Goal: Book appointment/travel/reservation

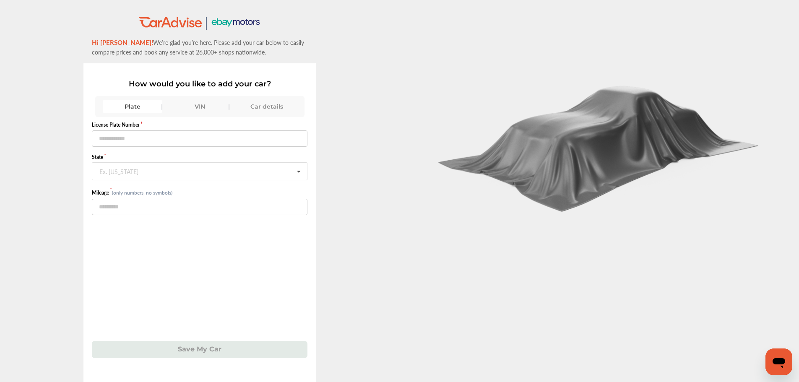
click at [186, 110] on div "VIN" at bounding box center [199, 106] width 59 height 13
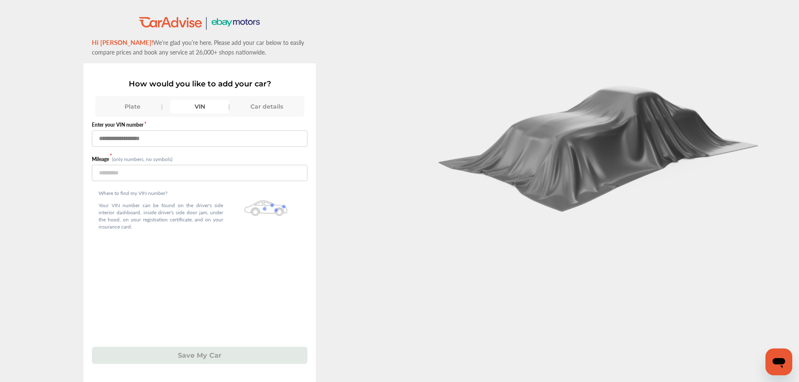
drag, startPoint x: 197, startPoint y: 138, endPoint x: 200, endPoint y: 135, distance: 4.5
click at [197, 142] on input "text" at bounding box center [200, 138] width 216 height 16
type input "**********"
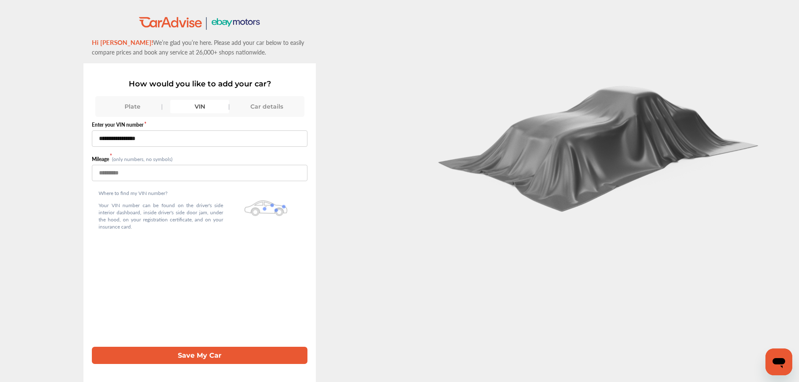
type input "****"
type input "**********"
click at [252, 354] on button "Save My Car" at bounding box center [200, 355] width 216 height 17
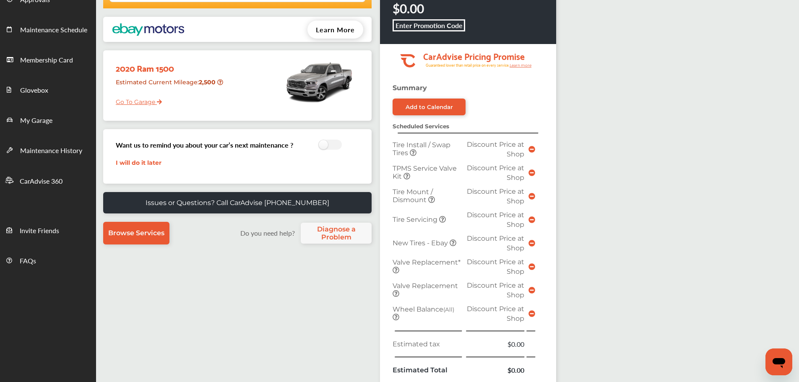
scroll to position [293, 0]
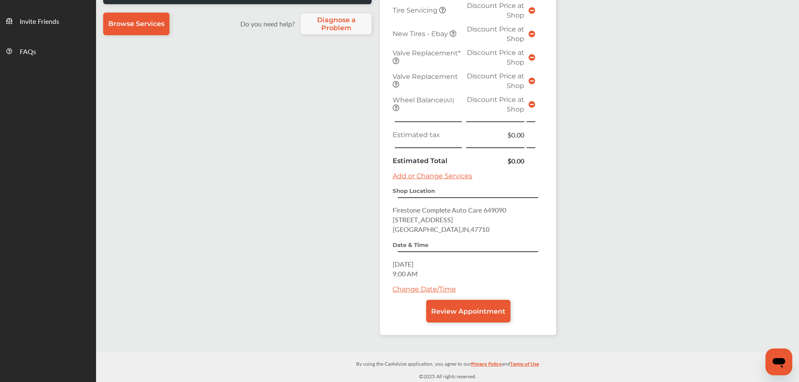
click at [426, 282] on div "Date & Time [DATE] 9:00 AM Change Date/Time" at bounding box center [468, 270] width 151 height 59
click at [423, 288] on link "Change Date/Time" at bounding box center [424, 289] width 63 height 8
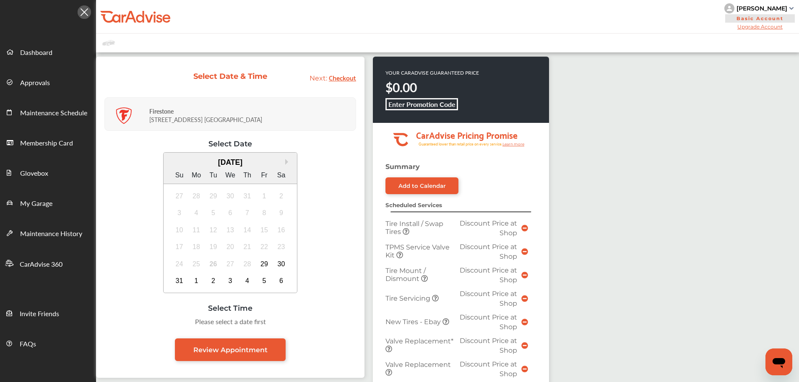
click at [283, 262] on div "30" at bounding box center [281, 264] width 13 height 13
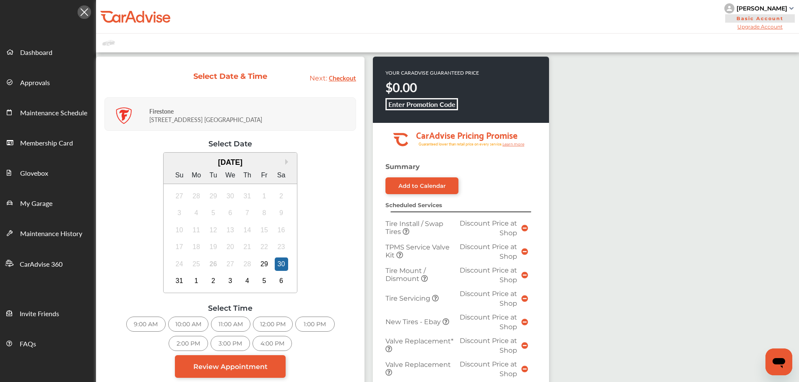
click at [146, 323] on div "9:00 AM" at bounding box center [145, 324] width 39 height 15
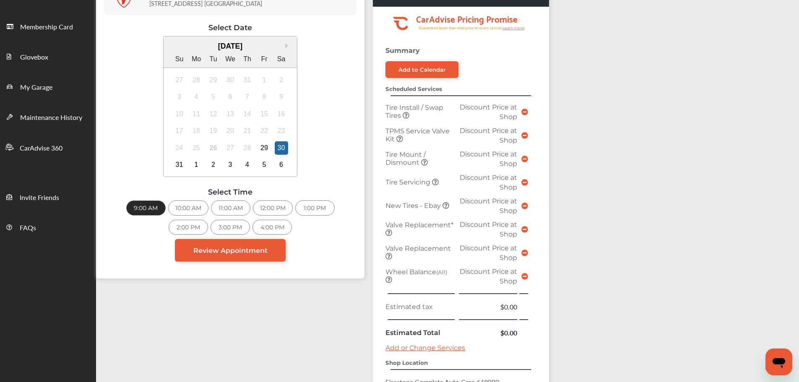
scroll to position [252, 0]
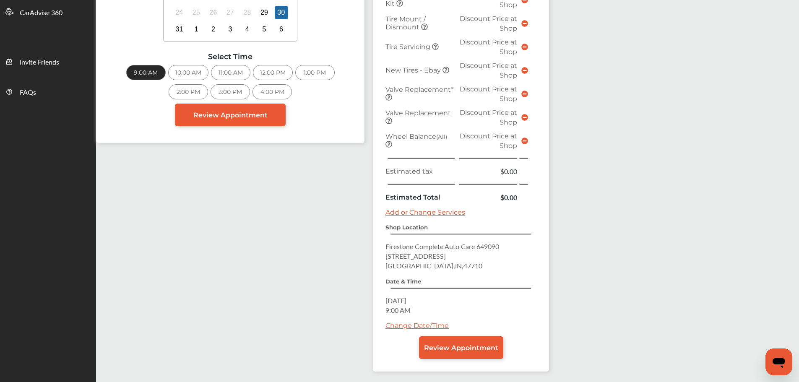
click at [469, 357] on link "Review Appointment" at bounding box center [461, 347] width 84 height 23
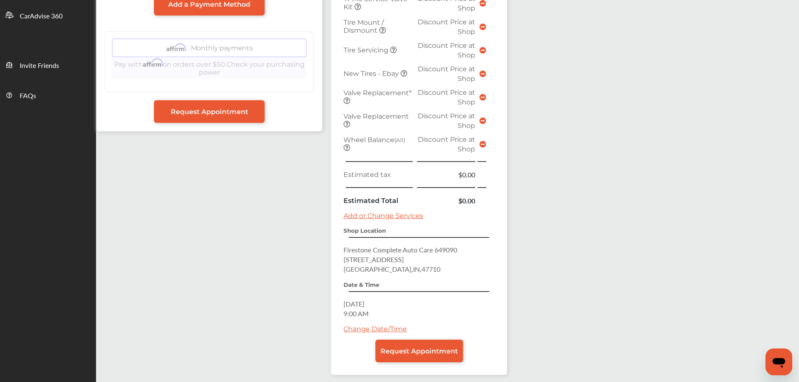
scroll to position [284, 0]
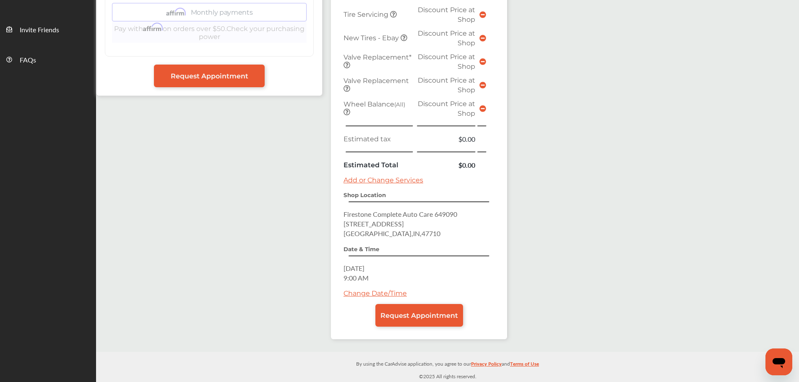
click at [449, 312] on span "Request Appointment" at bounding box center [419, 316] width 78 height 8
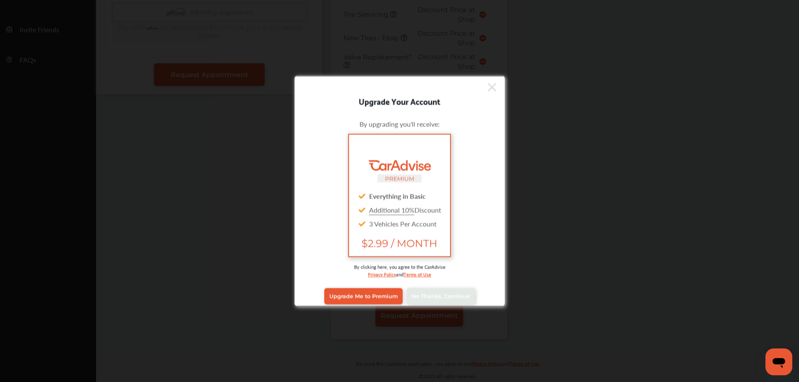
click at [443, 299] on span "No Thanks, Continue" at bounding box center [440, 296] width 58 height 6
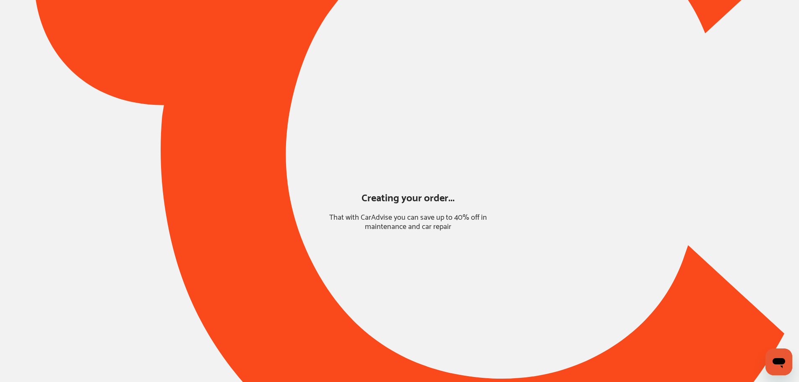
scroll to position [0, 0]
